Goal: Information Seeking & Learning: Learn about a topic

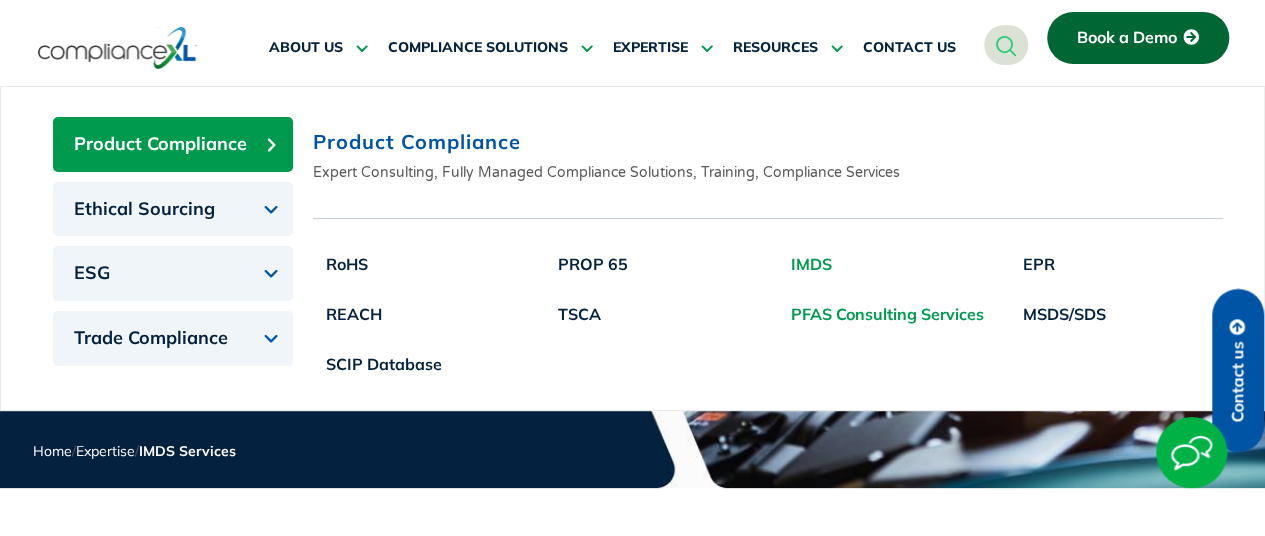
click at [842, 313] on link "PFAS Consulting Services" at bounding box center [887, 314] width 219 height 50
click at [1050, 262] on link "EPR" at bounding box center [1064, 264] width 109 height 50
click at [1065, 318] on link "MSDS/SDS" at bounding box center [1064, 314] width 109 height 50
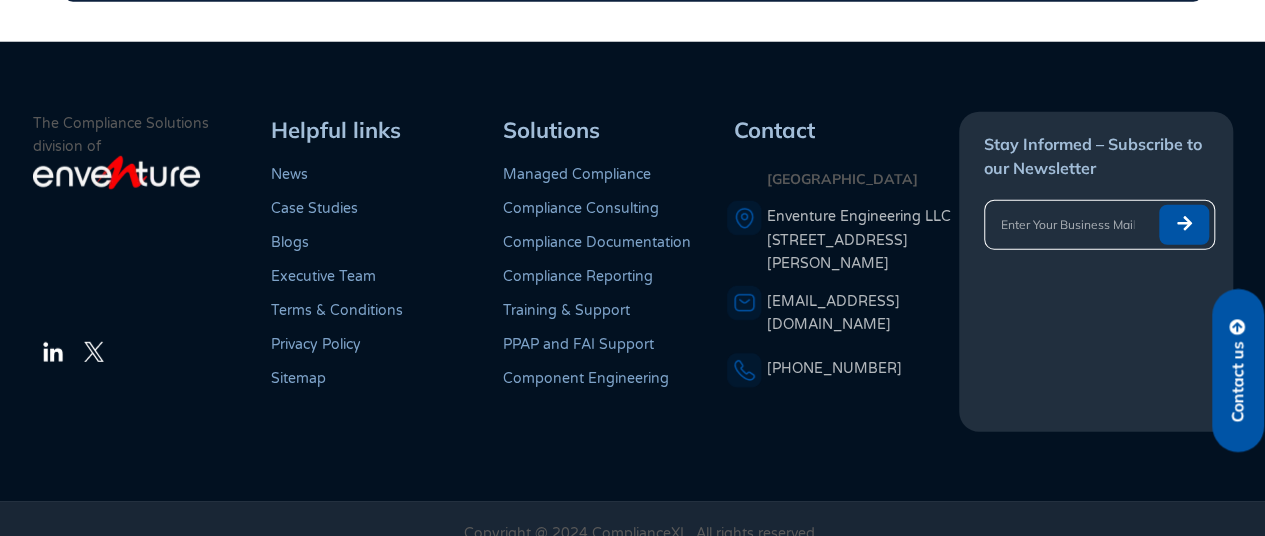
scroll to position [364, 0]
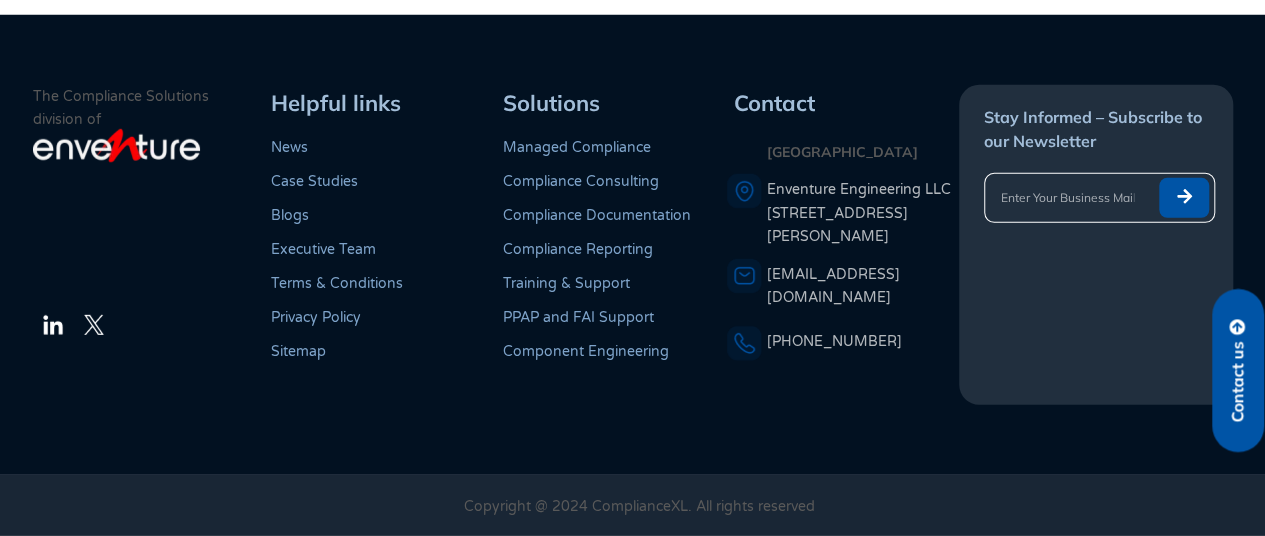
scroll to position [88, 0]
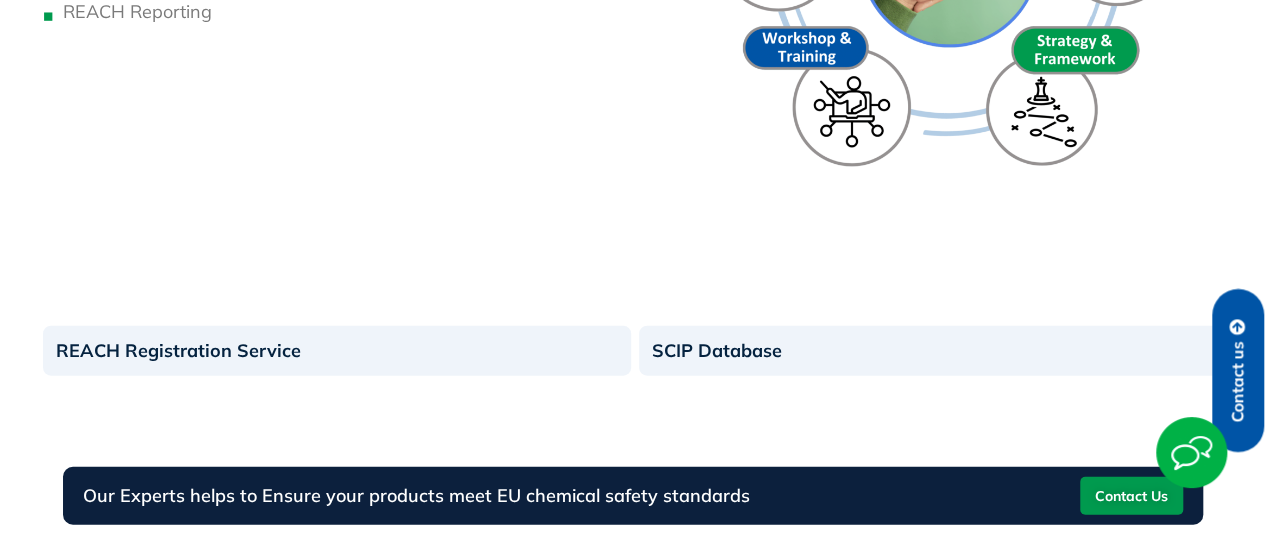
scroll to position [110, 0]
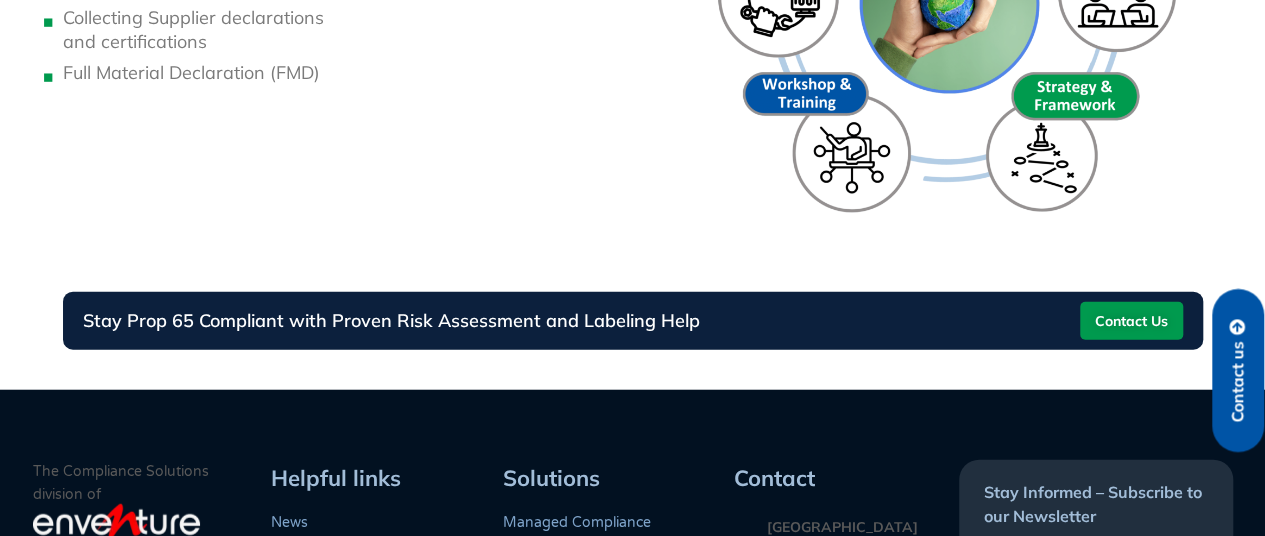
scroll to position [656, 0]
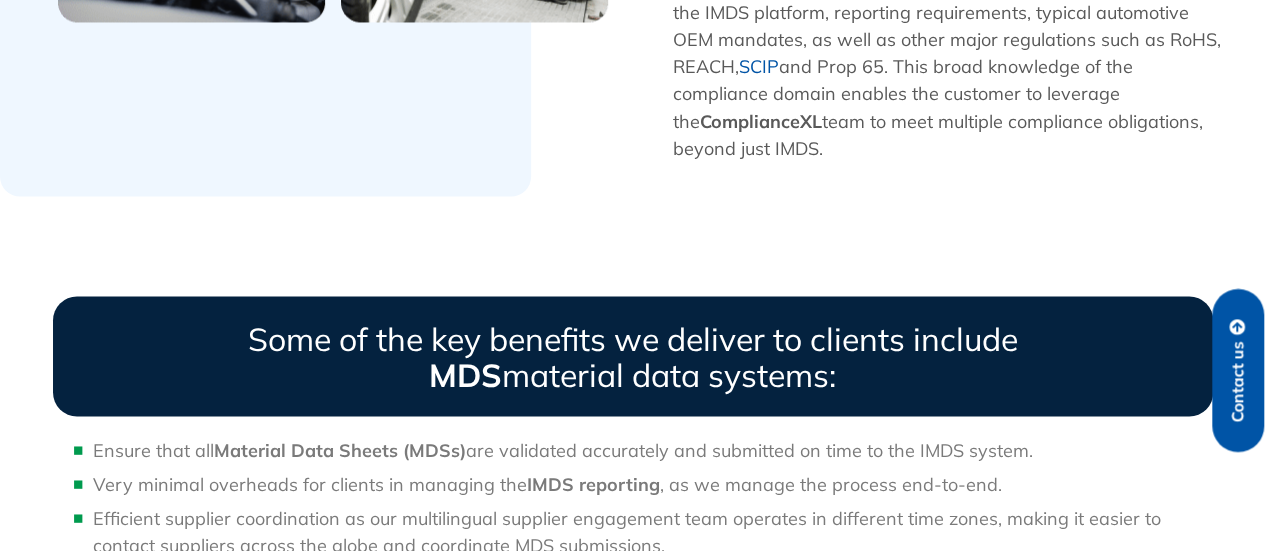
scroll to position [238, 0]
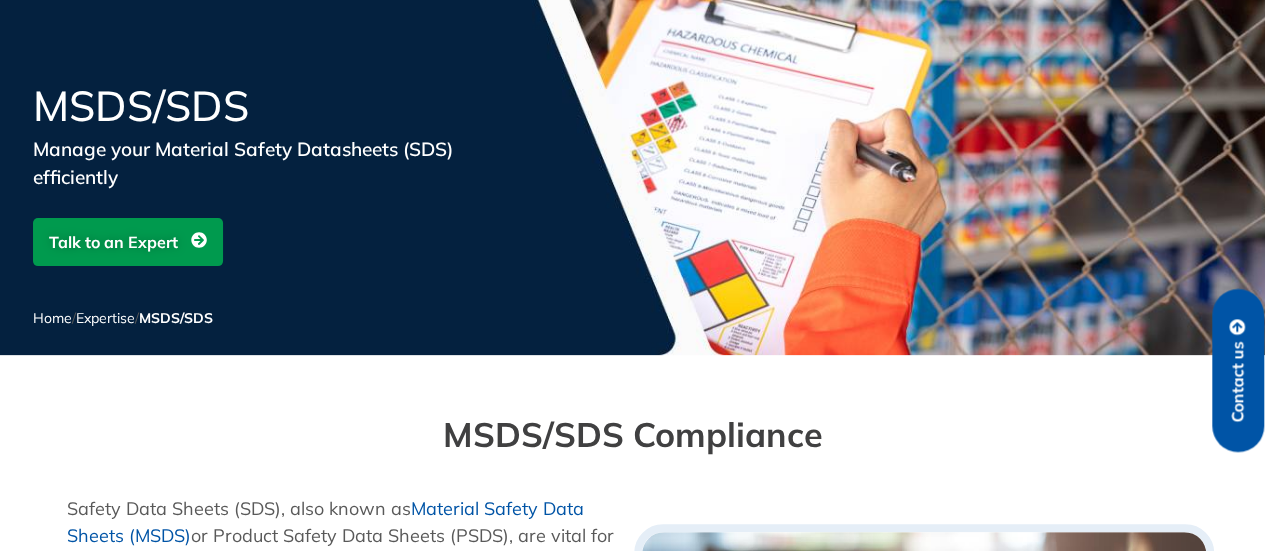
scroll to position [1435, 0]
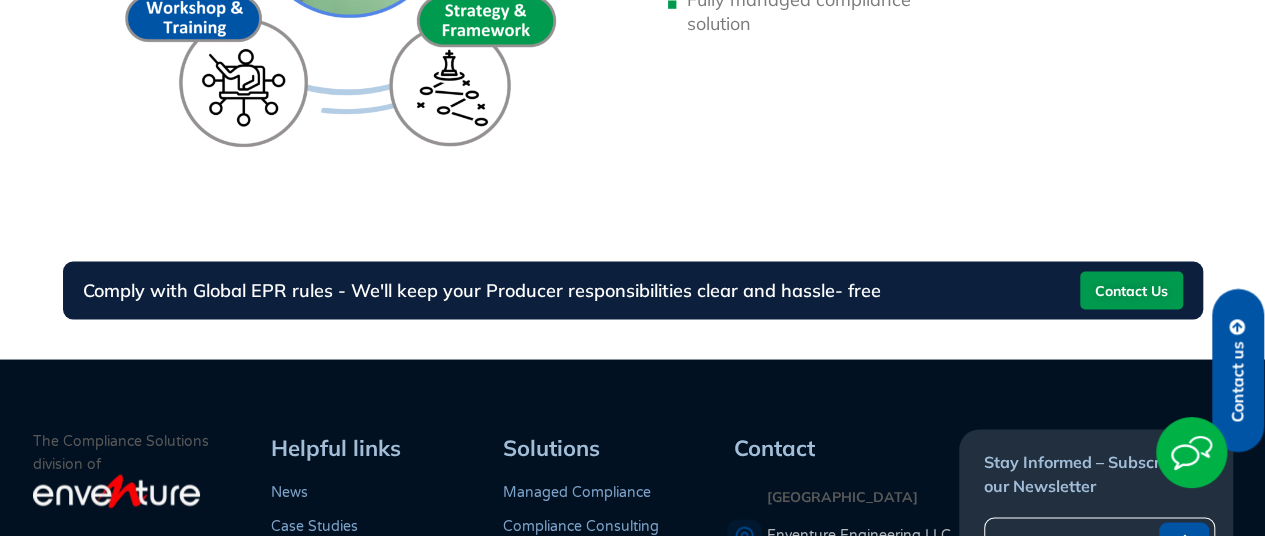
scroll to position [327, 0]
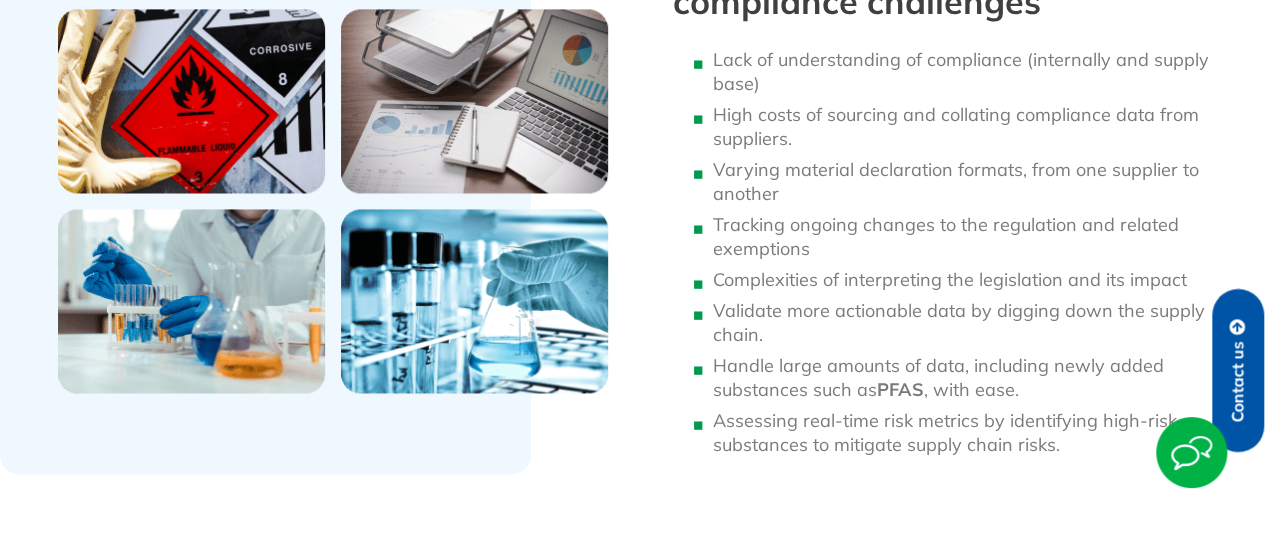
scroll to position [1228, 0]
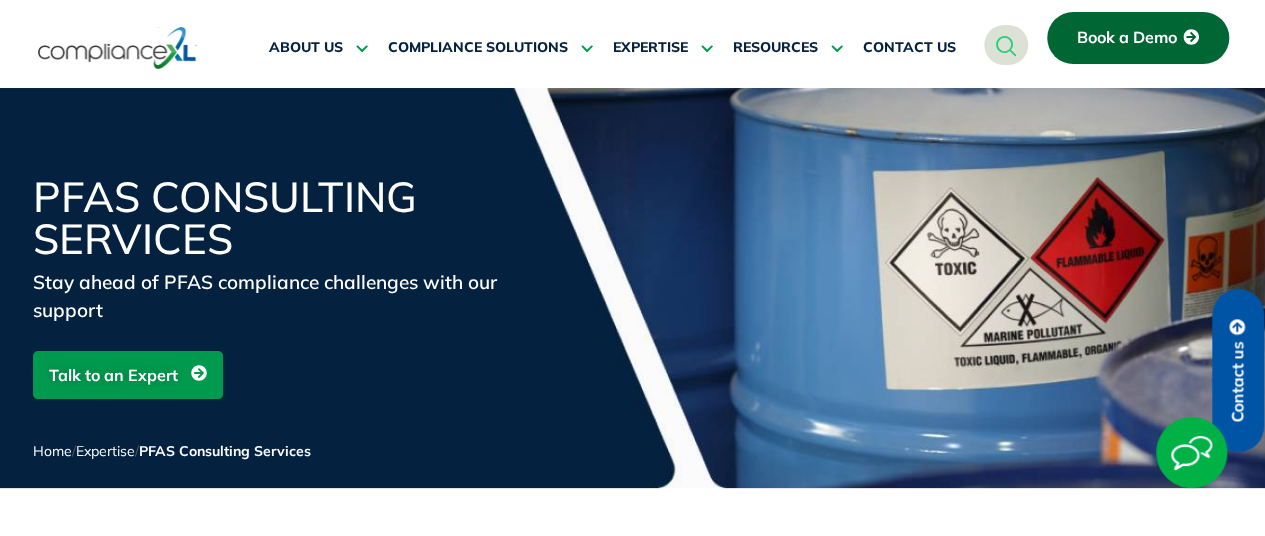
scroll to position [940, 0]
